Goal: Task Accomplishment & Management: Complete application form

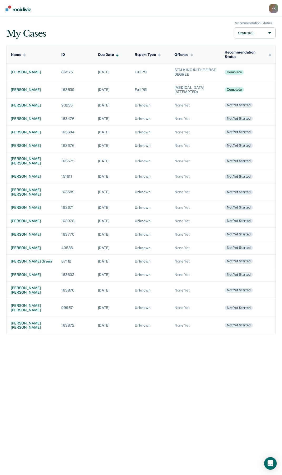
click at [28, 107] on div "[PERSON_NAME]" at bounding box center [32, 105] width 42 height 4
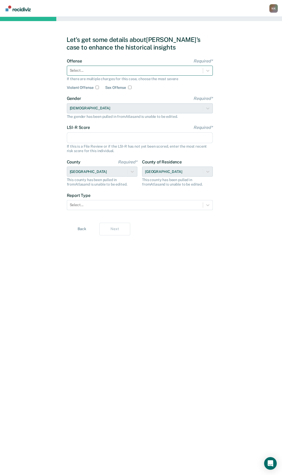
click at [99, 73] on div "Select..." at bounding box center [135, 71] width 136 height 8
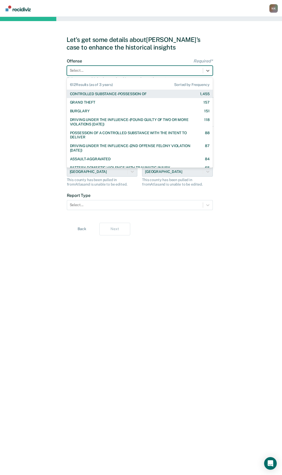
click at [100, 95] on div "CONTROLLED SUBSTANCE-POSSESSION OF" at bounding box center [108, 94] width 77 height 4
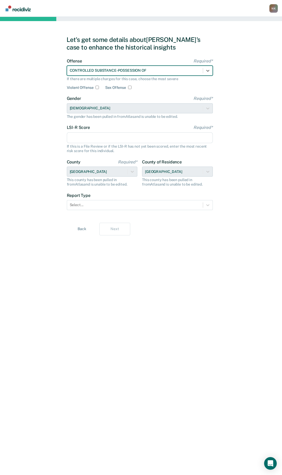
click at [83, 141] on input "LSI-R Score Required*" at bounding box center [140, 137] width 146 height 11
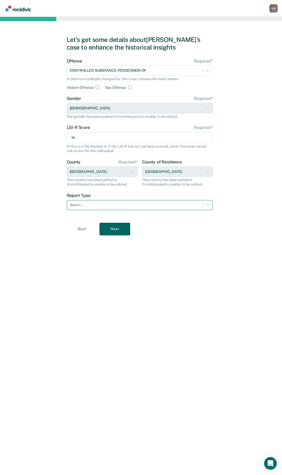
type input "16"
click at [111, 201] on div "Select..." at bounding box center [135, 205] width 136 height 8
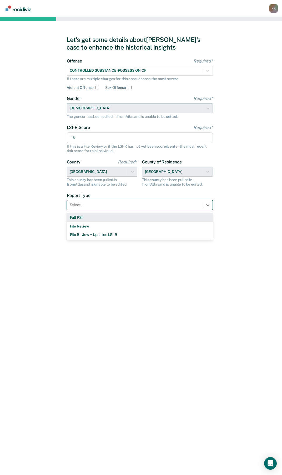
click at [73, 218] on div "Full PSI" at bounding box center [140, 217] width 146 height 9
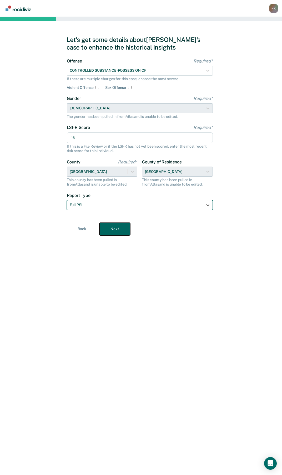
click at [118, 230] on button "Next" at bounding box center [115, 229] width 31 height 13
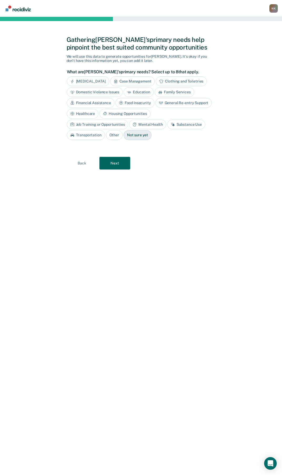
click at [168, 123] on div "Substance Use" at bounding box center [187, 125] width 38 height 10
click at [119, 163] on button "Next" at bounding box center [115, 163] width 31 height 13
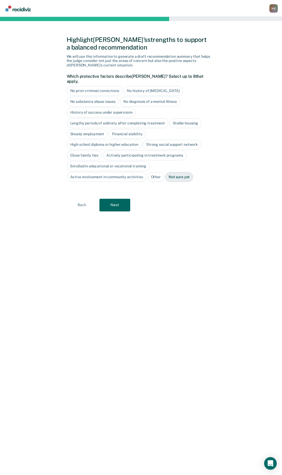
click at [165, 86] on div "No history of [MEDICAL_DATA]" at bounding box center [154, 91] width 60 height 10
click at [181, 118] on div "Stable housing" at bounding box center [186, 123] width 32 height 10
click at [89, 129] on div "Steady employment" at bounding box center [87, 134] width 41 height 10
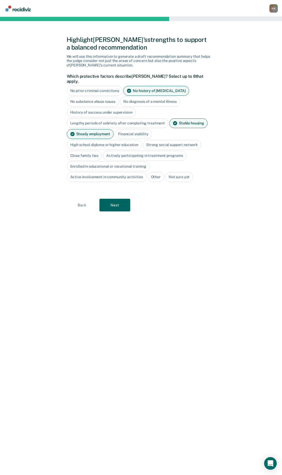
click at [132, 129] on div "Financial stability" at bounding box center [133, 134] width 37 height 10
click at [136, 129] on div "Financial stability" at bounding box center [136, 134] width 43 height 10
click at [95, 140] on div "High school diploma or higher education" at bounding box center [104, 145] width 75 height 10
click at [174, 140] on div "Strong social support network" at bounding box center [178, 145] width 58 height 10
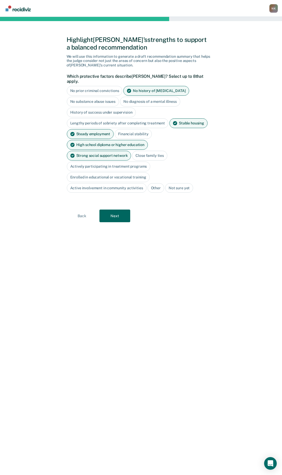
click at [132, 151] on div "Close family ties" at bounding box center [149, 156] width 35 height 10
click at [114, 209] on button "Next" at bounding box center [115, 215] width 31 height 13
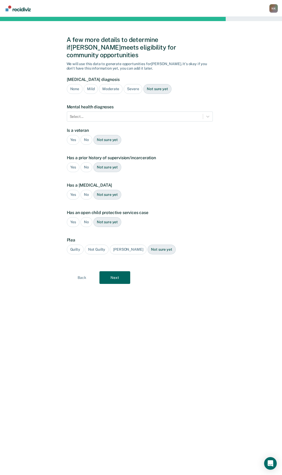
click at [75, 84] on div "None" at bounding box center [75, 89] width 16 height 10
click at [209, 114] on icon at bounding box center [207, 116] width 5 height 5
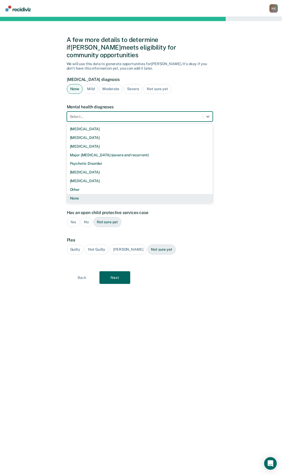
click at [80, 194] on div "None" at bounding box center [140, 198] width 146 height 9
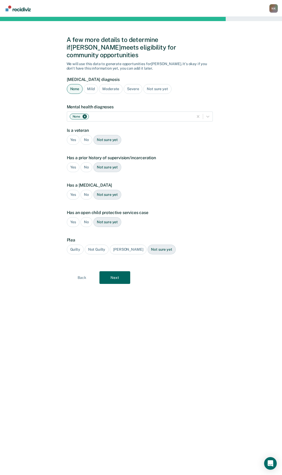
click at [90, 135] on div "No" at bounding box center [87, 140] width 12 height 10
click at [86, 162] on div "No" at bounding box center [87, 167] width 12 height 10
click at [73, 162] on div "Yes" at bounding box center [73, 167] width 13 height 10
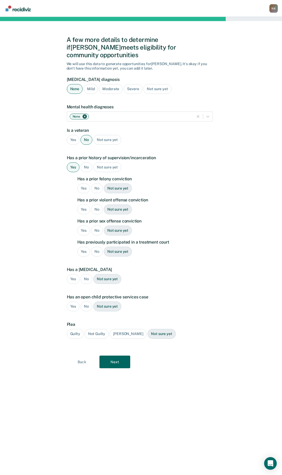
drag, startPoint x: 73, startPoint y: 161, endPoint x: 81, endPoint y: 181, distance: 21.9
click at [81, 183] on div "Yes" at bounding box center [83, 188] width 13 height 10
click at [97, 204] on div "No" at bounding box center [97, 209] width 12 height 10
click at [98, 225] on div "No" at bounding box center [97, 230] width 12 height 10
click at [98, 247] on div "No" at bounding box center [97, 252] width 12 height 10
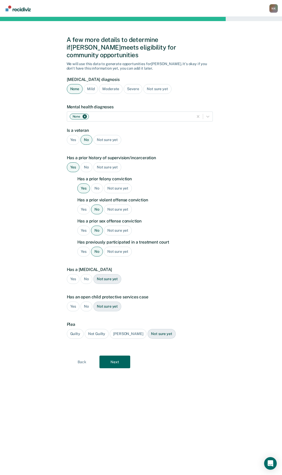
click at [88, 275] on div "No" at bounding box center [87, 279] width 12 height 10
click at [83, 302] on div "No" at bounding box center [87, 306] width 12 height 10
click at [73, 329] on div "Guilty" at bounding box center [75, 334] width 17 height 10
click at [121, 359] on button "Next" at bounding box center [115, 361] width 31 height 13
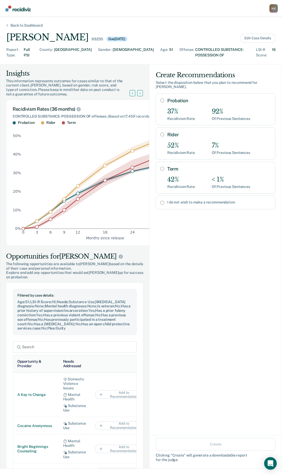
click at [160, 98] on input "Probation" at bounding box center [162, 100] width 4 height 4
radio input "true"
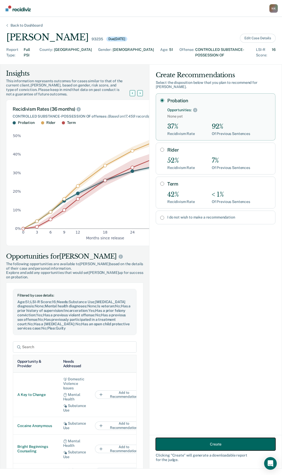
click at [186, 448] on button "Create" at bounding box center [216, 443] width 120 height 13
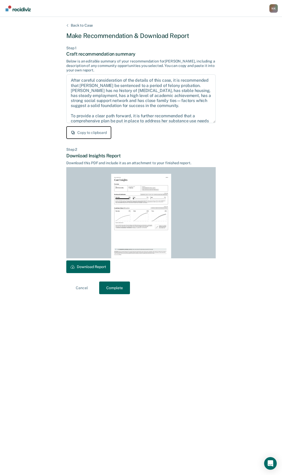
click at [91, 131] on button "Copy to clipboard" at bounding box center [88, 132] width 45 height 13
drag, startPoint x: 89, startPoint y: 267, endPoint x: 100, endPoint y: 256, distance: 15.8
click at [89, 267] on button "Download Report" at bounding box center [88, 266] width 44 height 13
click at [120, 288] on button "Complete" at bounding box center [114, 287] width 31 height 13
